Goal: Use online tool/utility: Utilize a website feature to perform a specific function

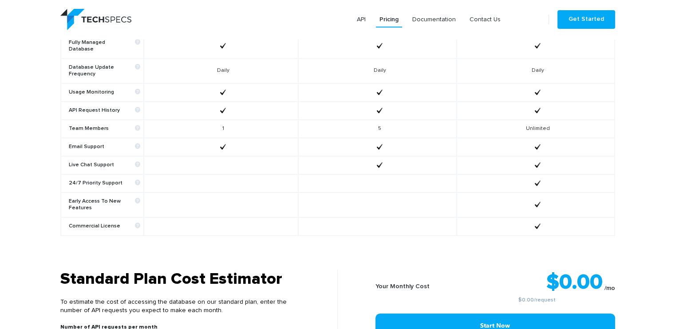
scroll to position [711, 0]
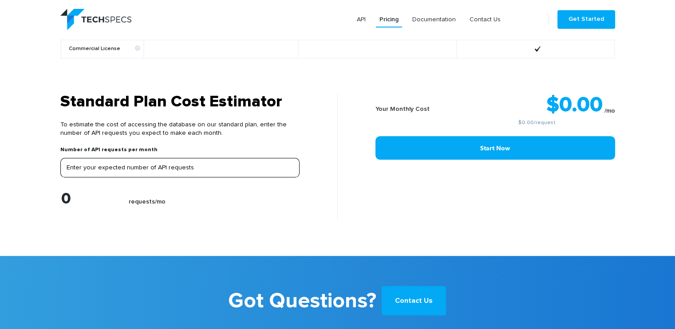
click at [214, 158] on input "Enter your expected number of API requests" at bounding box center [179, 168] width 239 height 20
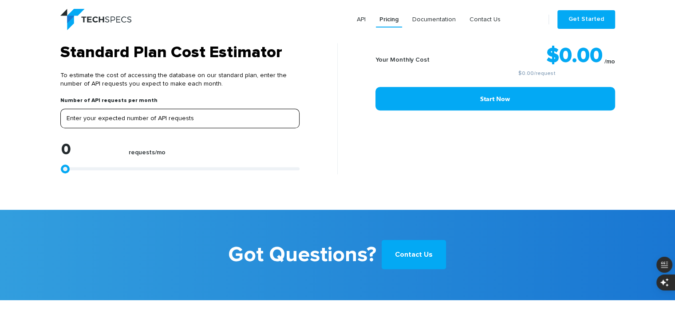
scroll to position [758, 0]
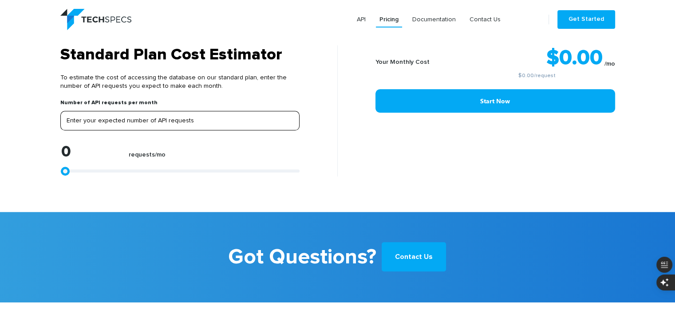
click at [161, 114] on input "tel" at bounding box center [179, 121] width 239 height 20
type input "5"
type input "50"
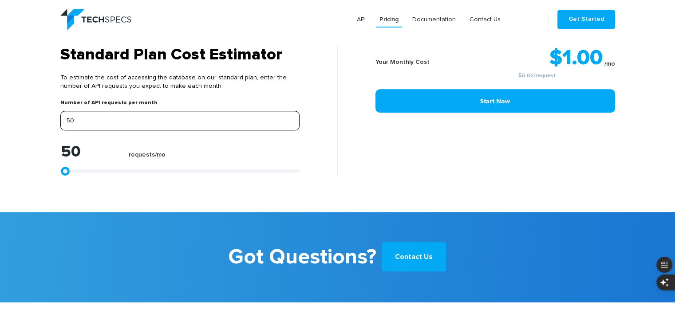
type input "500"
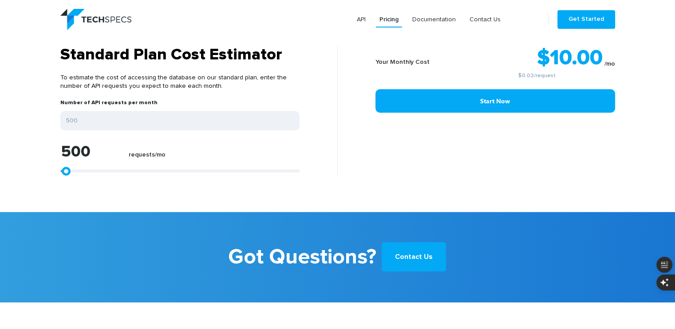
type input "1612"
type input "1797"
type input "1983"
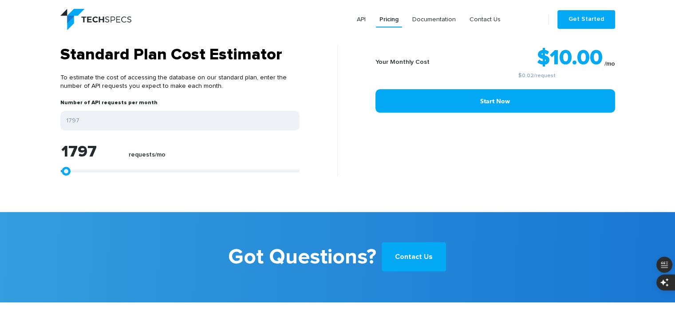
type input "1983"
type input "1612"
type input "1241"
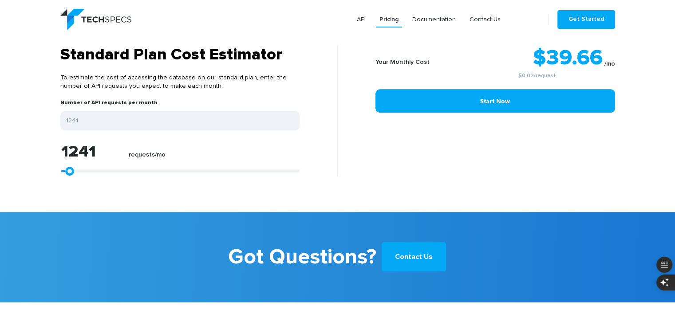
type input "870"
type input "128"
type input "0"
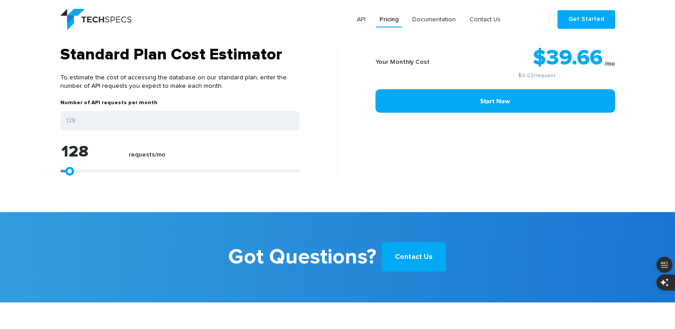
type input "0"
type input "499"
type input "1612"
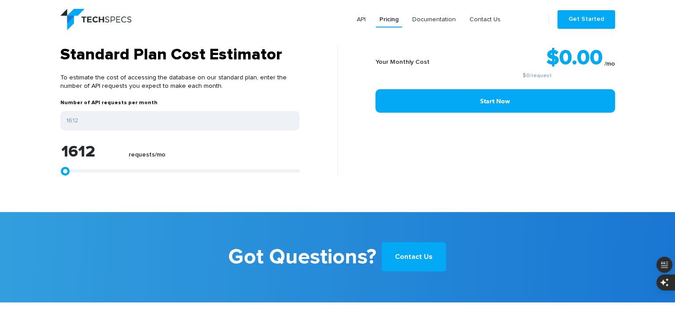
type input "1983"
type input "2354"
type input "2910"
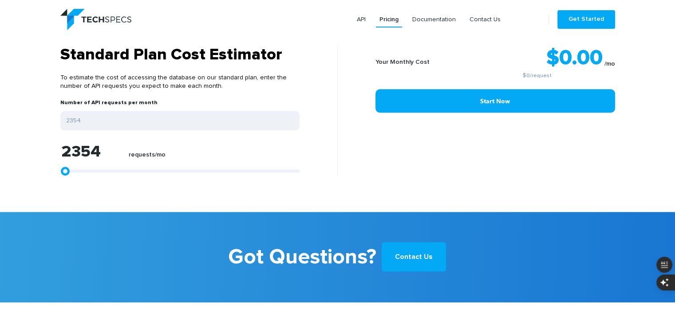
type input "2910"
type input "3282"
type input "3838"
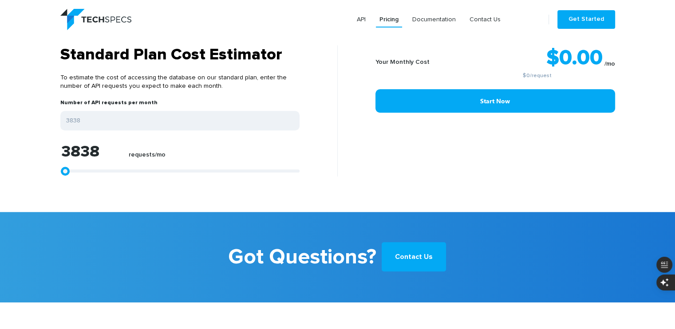
type input "4209"
type input "4580"
type input "4766"
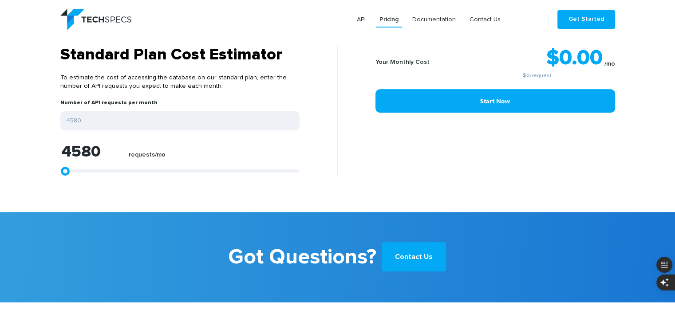
type input "4766"
type input "5137"
type input "5322"
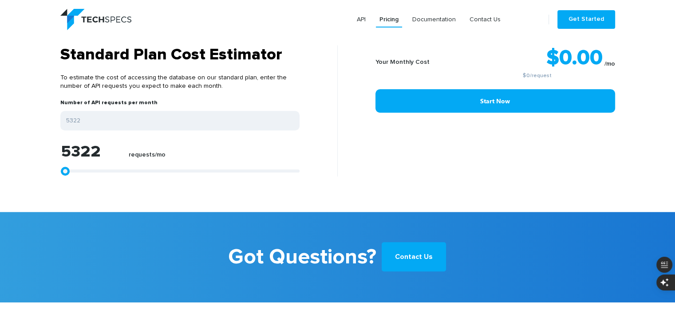
type input "5508"
type input "5693"
type input "6064"
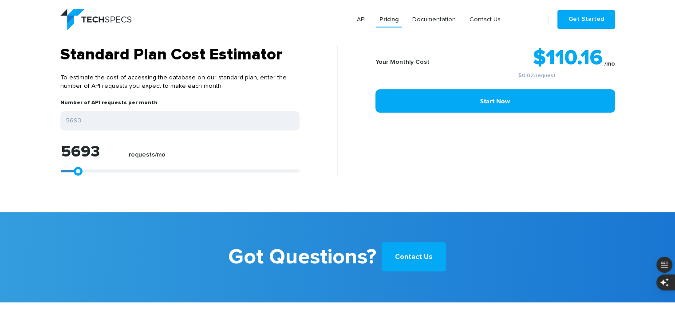
type input "6064"
type input "6250"
type input "6807"
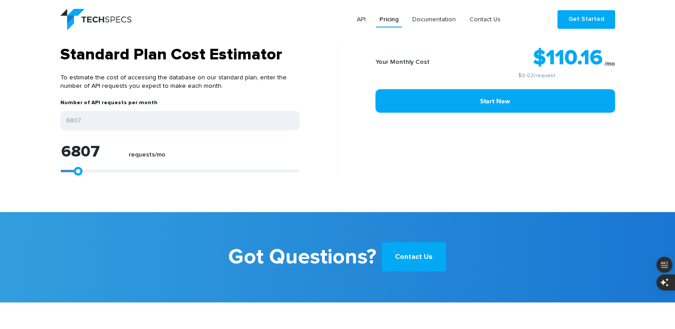
type input "6992"
type input "7549"
type input "7734"
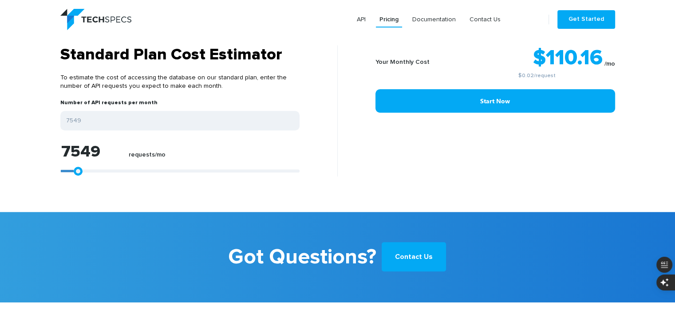
type input "7734"
type input "8291"
type input "8476"
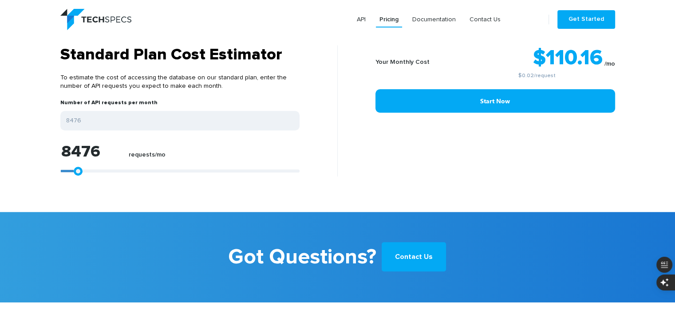
type input "8847"
type input "9218"
type input "9404"
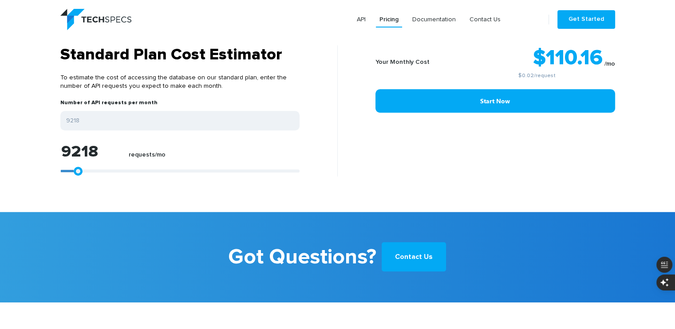
type input "9404"
type input "9589"
type input "9775"
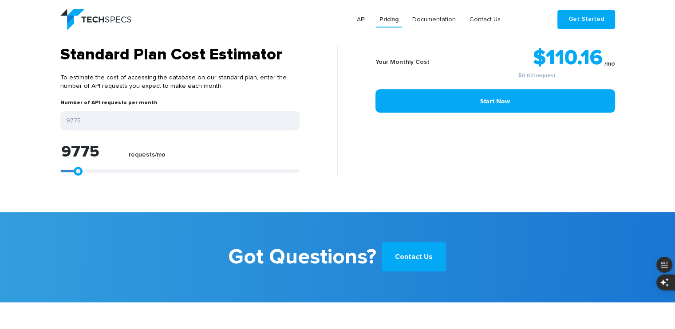
type input "9960"
type input "10332"
type input "10517"
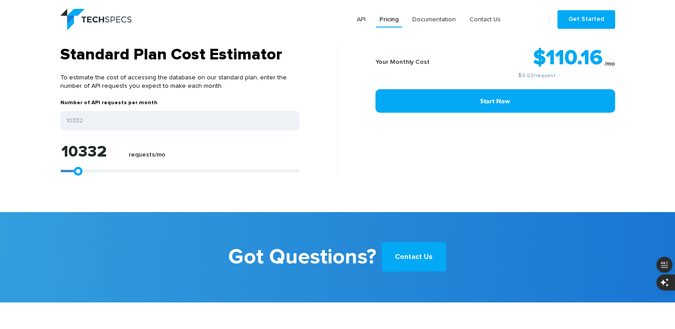
type input "10517"
type input "10703"
type input "10888"
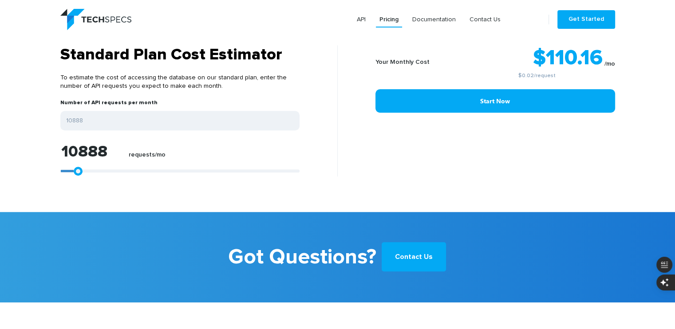
type input "11259"
type input "11445"
type input "11630"
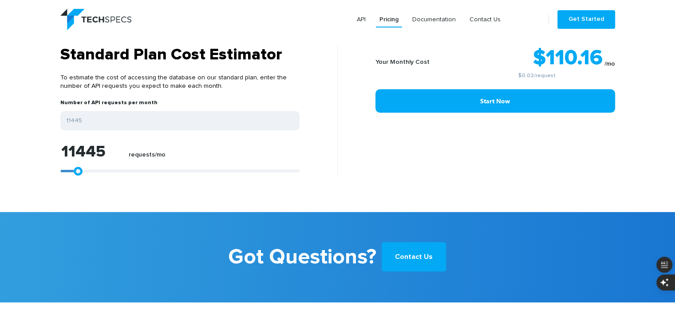
type input "11630"
type input "12001"
type input "12187"
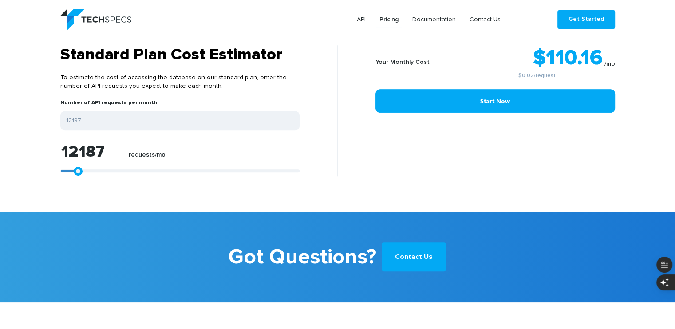
type input "12372"
type input "12558"
type input "12743"
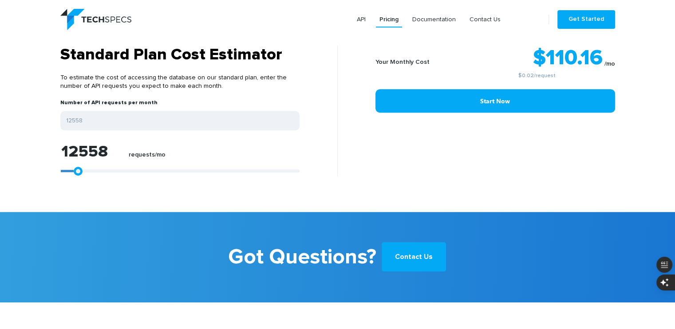
type input "12743"
type input "12929"
type input "13114"
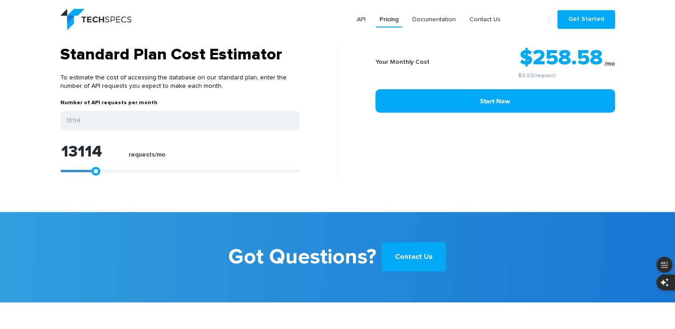
type input "13300"
type input "13485"
type input "14042"
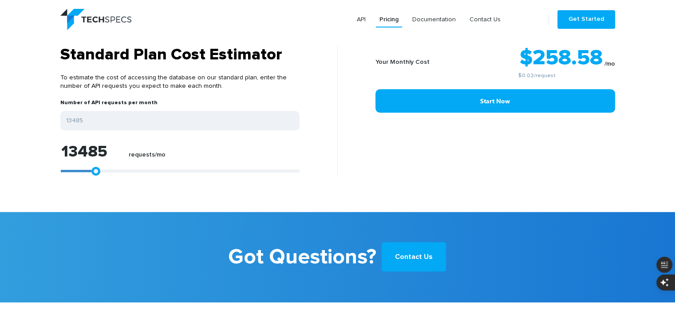
type input "14042"
type input "14228"
type input "14970"
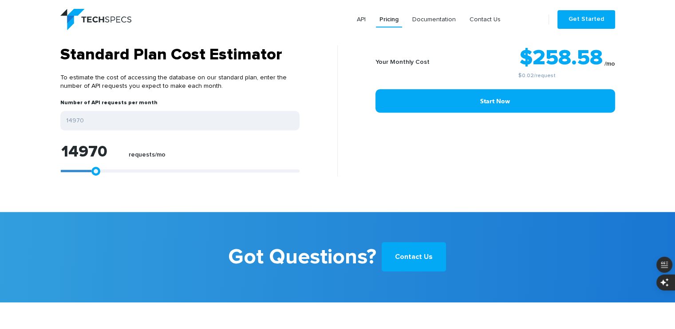
type input "15712"
type input "16454"
type input "17010"
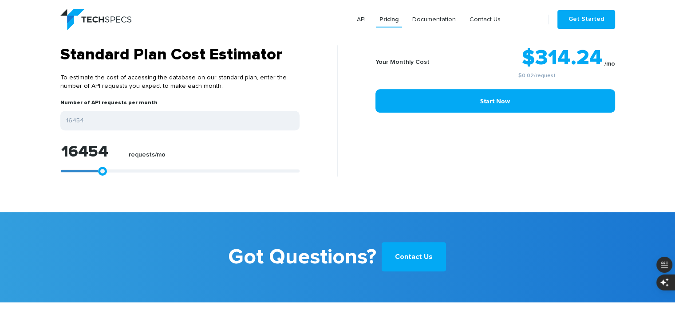
type input "17010"
type input "17567"
type input "17938"
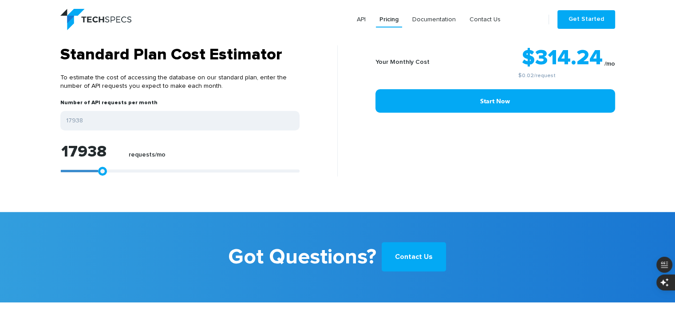
type input "18680"
type input "18866"
type input "19237"
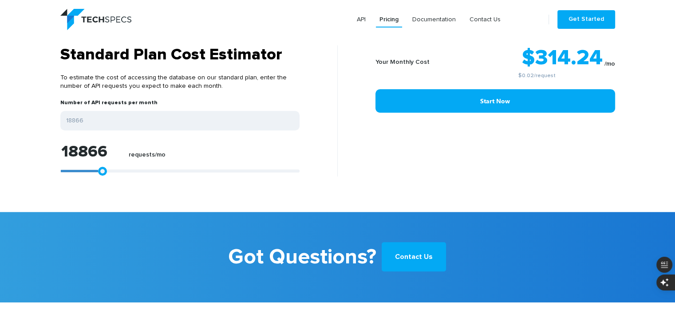
type input "19237"
type input "19422"
type input "19608"
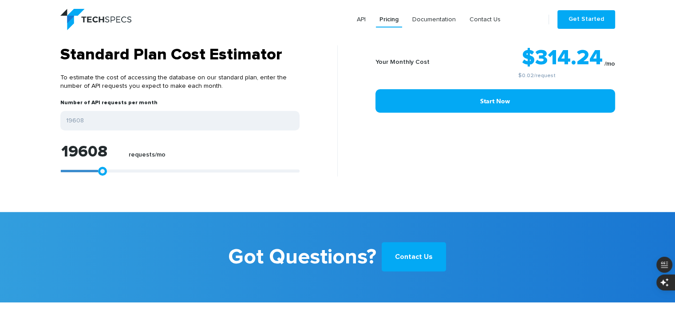
type input "19793"
type input "19979"
type input "20164"
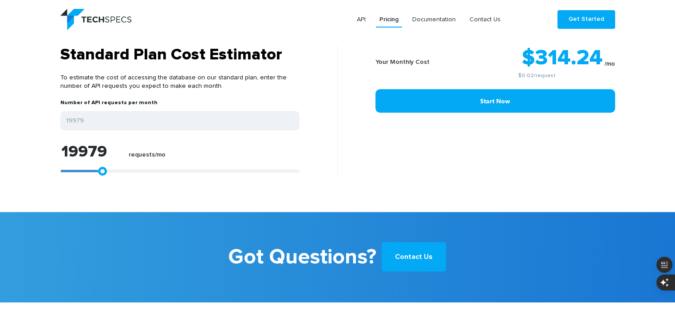
type input "20164"
type input "19237"
type input "18495"
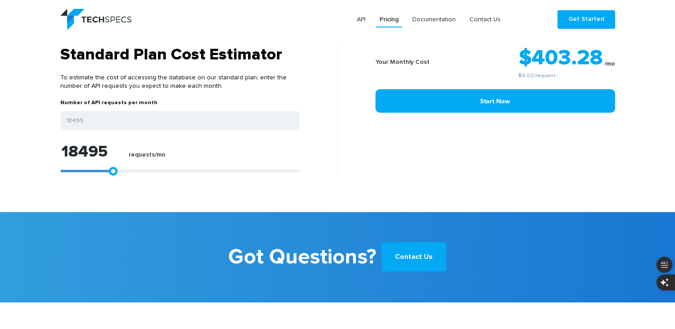
type input "17382"
type input "15897"
type input "13857"
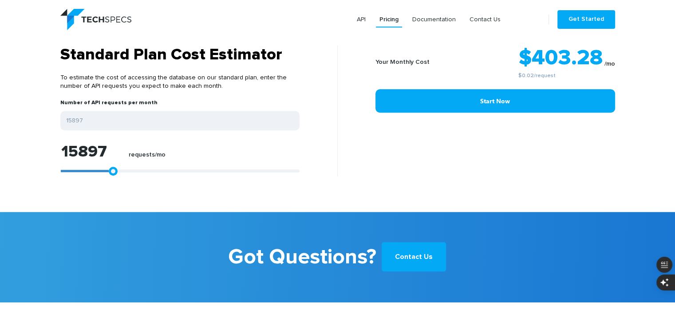
type input "13857"
type input "11630"
type input "9033"
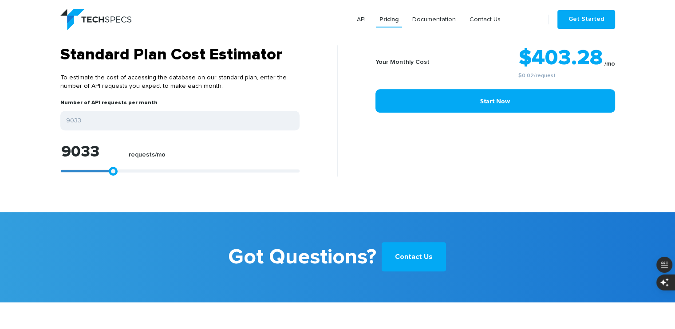
type input "6064"
type input "2725"
type input "0"
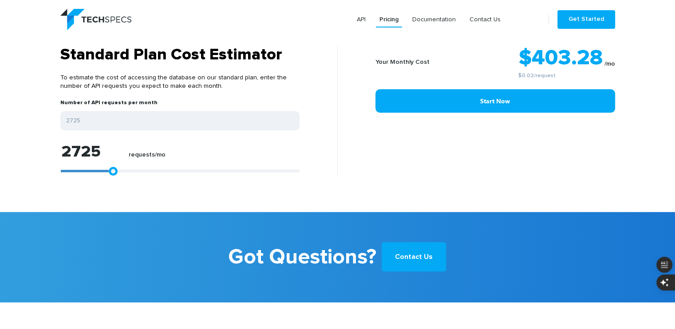
type input "0"
drag, startPoint x: 64, startPoint y: 162, endPoint x: 0, endPoint y: 159, distance: 64.0
click at [0, 159] on section "Standard Plan Cost Estimator To estimate the cost of accessing the database on …" at bounding box center [337, 128] width 675 height 167
